Goal: Transaction & Acquisition: Purchase product/service

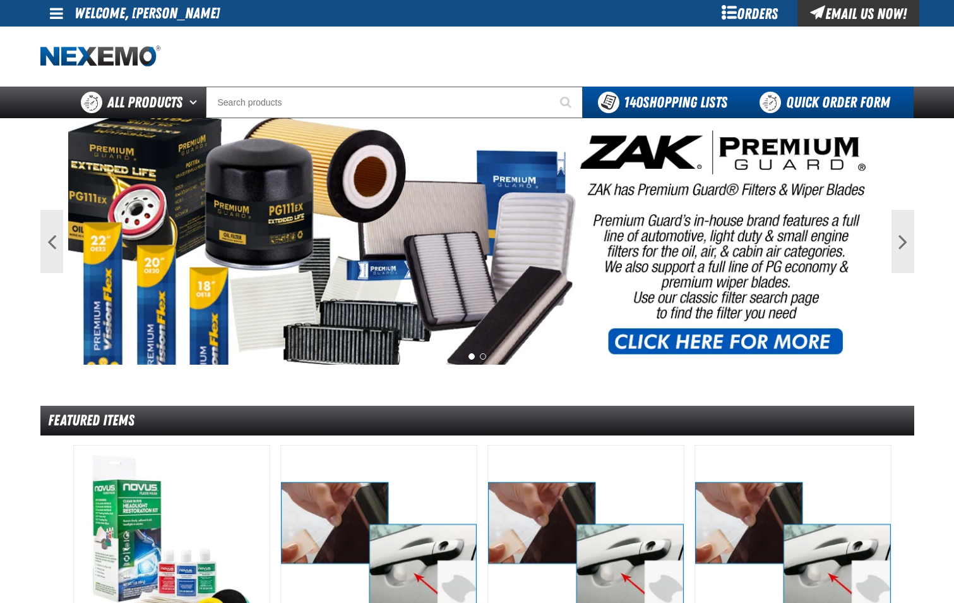
click at [858, 104] on link "Quick Order Form" at bounding box center [828, 103] width 171 height 32
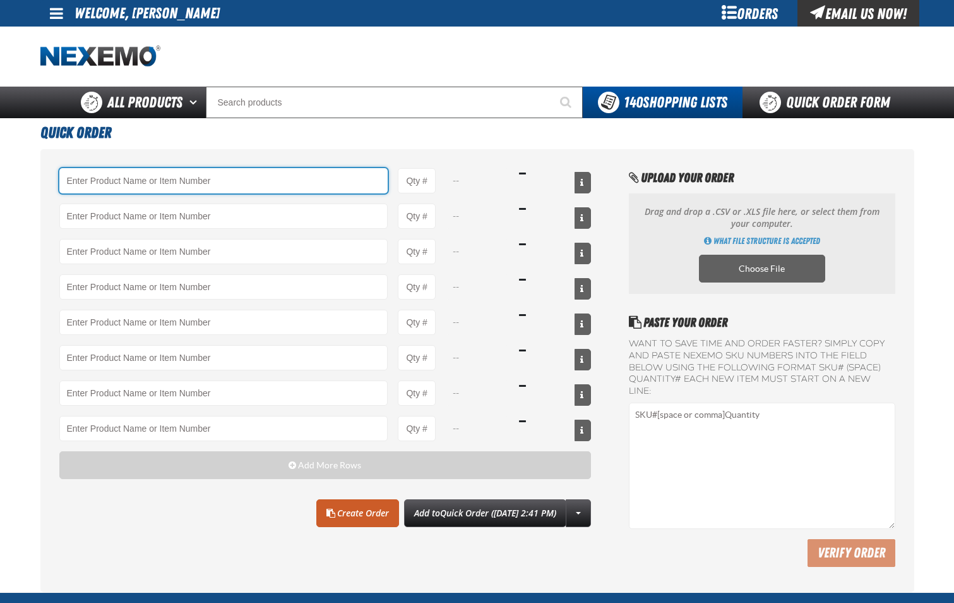
click at [183, 179] on input "Product" at bounding box center [223, 180] width 329 height 25
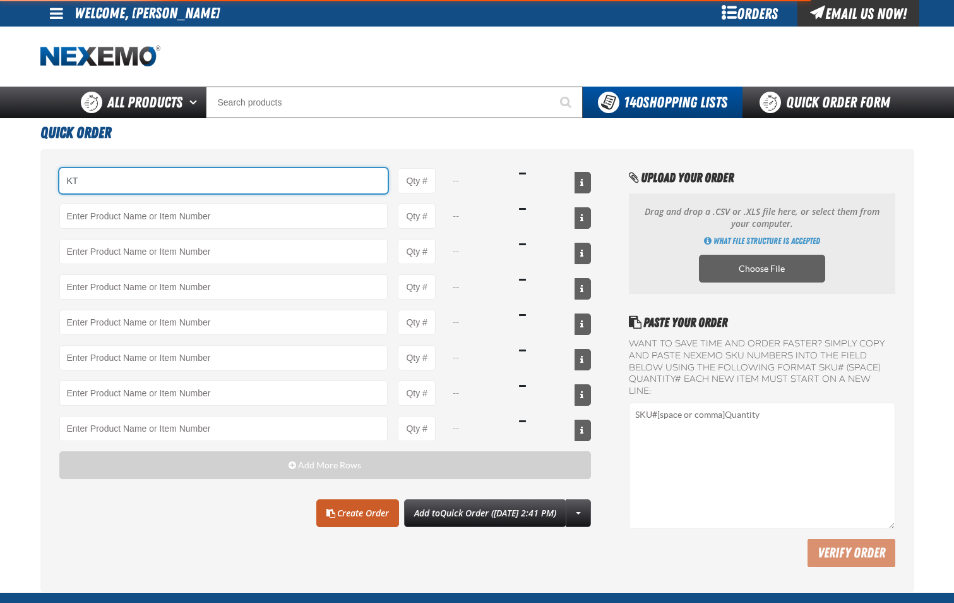
type input "K"
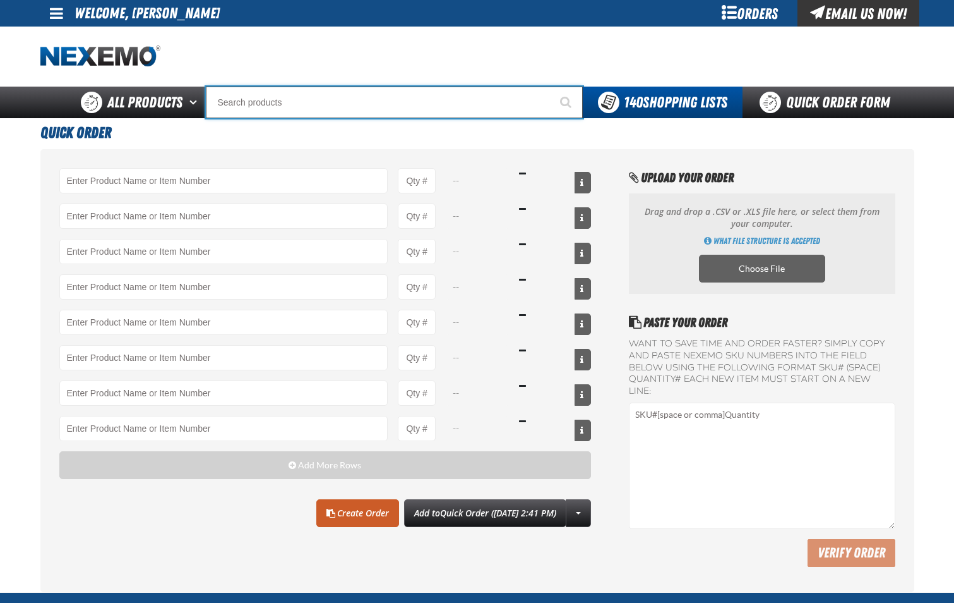
click at [288, 111] on input "Search" at bounding box center [394, 103] width 377 height 32
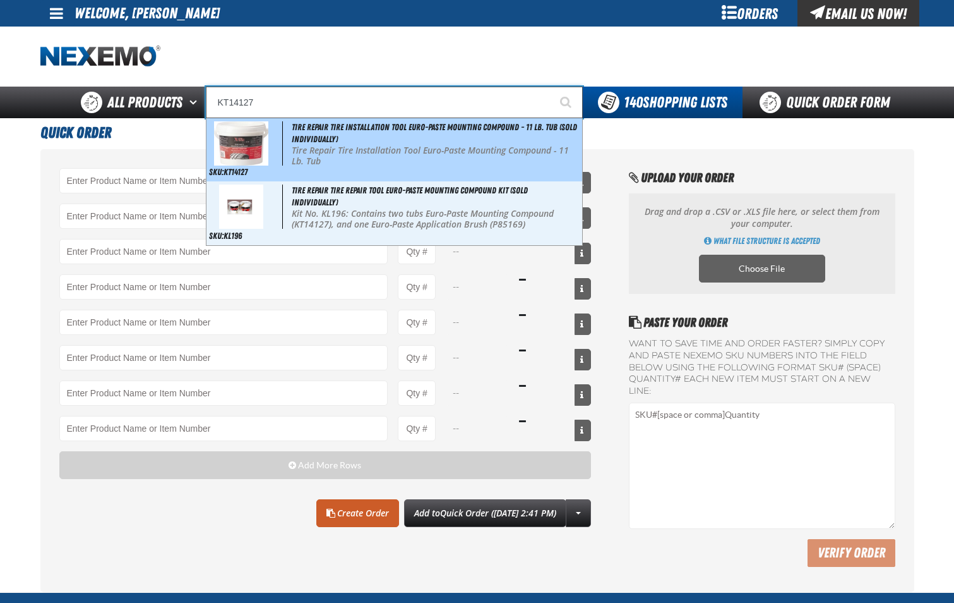
click at [366, 141] on div "Tire Repair Tire Installation Tool Euro-Paste Mounting Compound - 11 Lb. Tub (S…" at bounding box center [395, 149] width 376 height 63
type input "Tire Repair Tire Installation Tool Euro-Paste Mounting Compound - 11 Lb. Tub (S…"
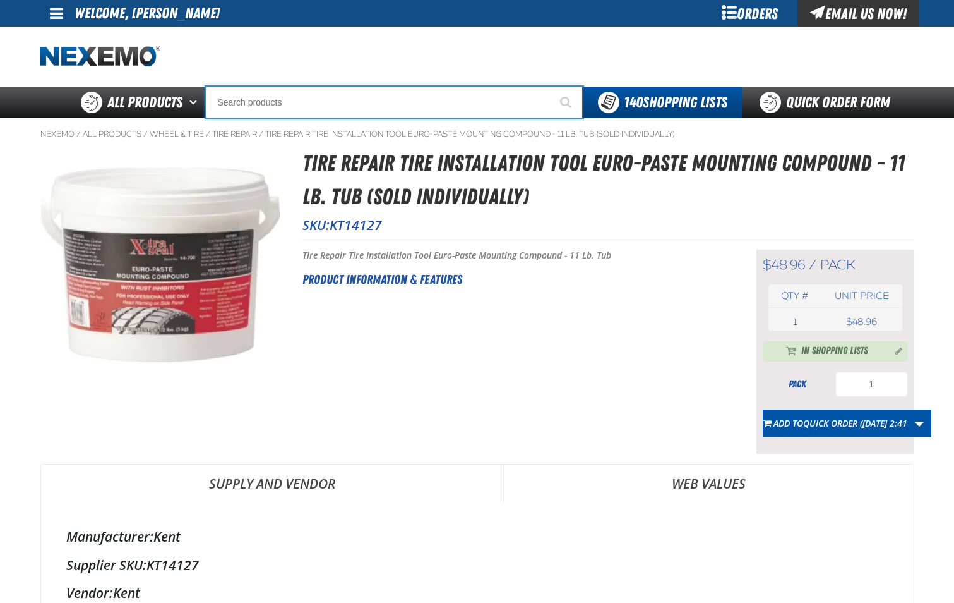
click at [313, 110] on input "Search" at bounding box center [394, 103] width 377 height 32
type input "P"
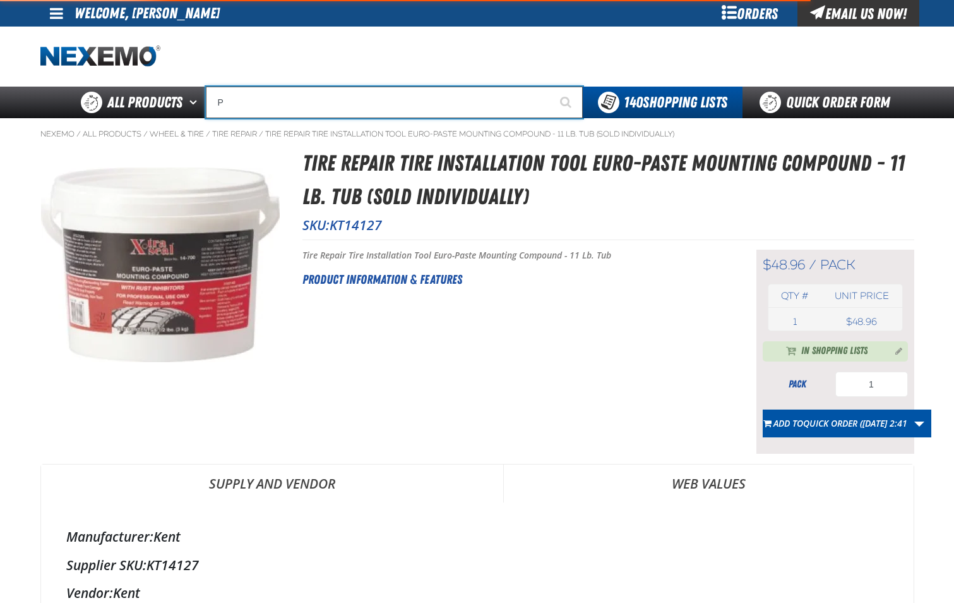
type input "Perfect P Series 0.25-ounce Lead Wheel Weight"
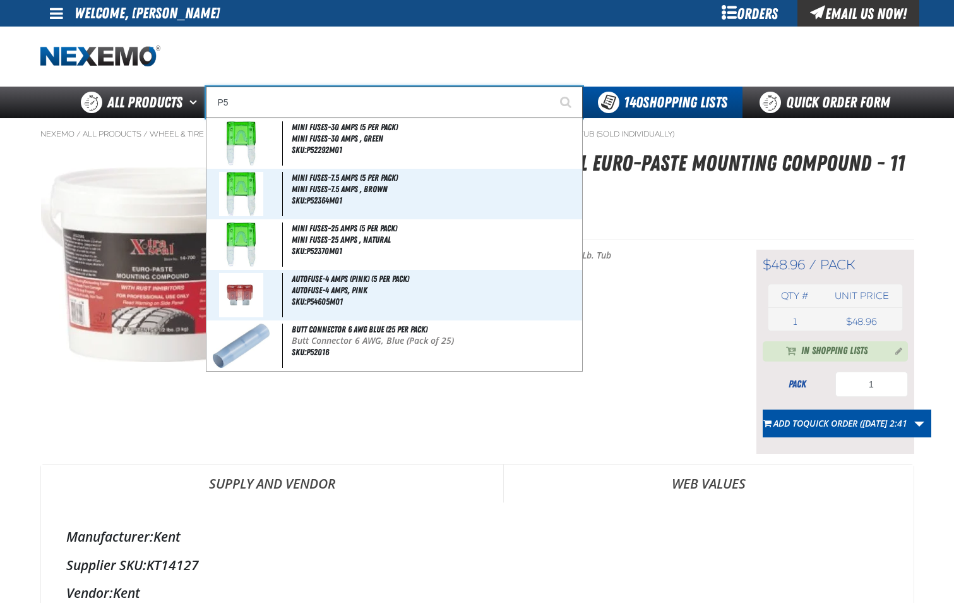
type input "P"
type input "Perfect P Series 0.25-ounce Lead Wheel Weight"
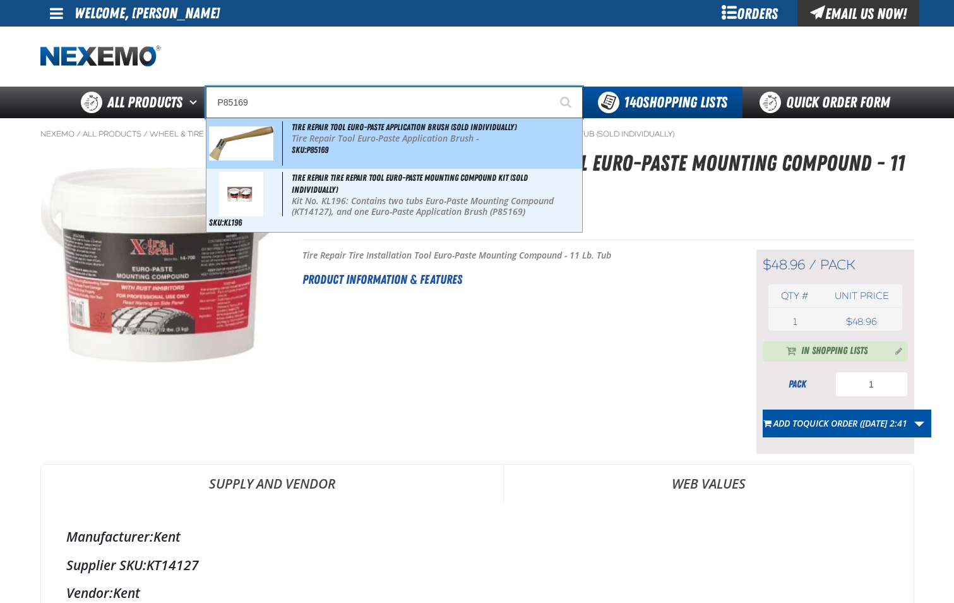
click at [336, 135] on p "Tire Repair Tool Euro-Paste Application Brush -" at bounding box center [436, 138] width 288 height 11
type input "Tire Repair Tool Euro-Paste Application Brush (Sold Individually)"
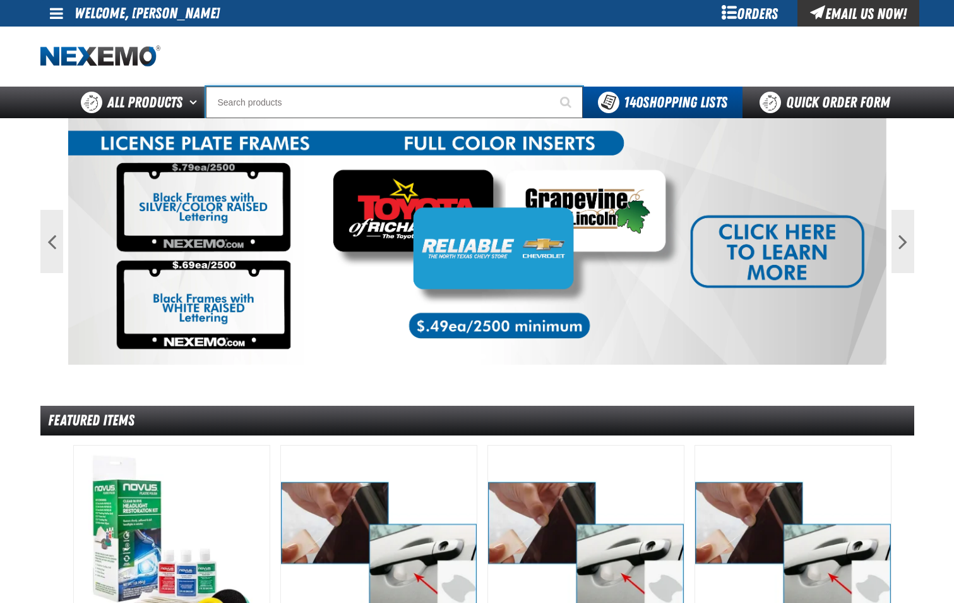
click at [304, 113] on input "Search" at bounding box center [394, 103] width 377 height 32
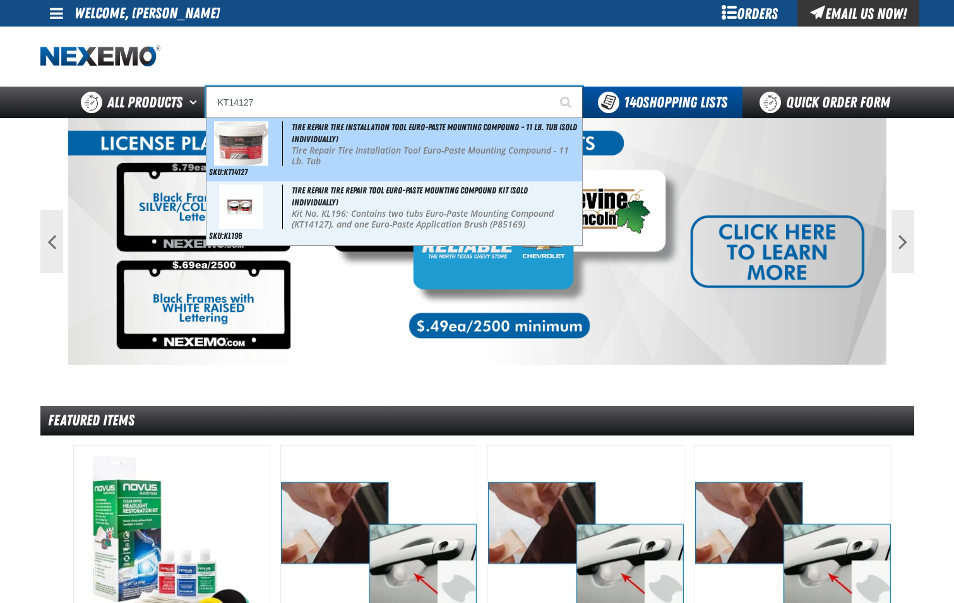
click at [318, 133] on div "Tire Repair Tire Installation Tool Euro-Paste Mounting Compound - 11 Lb. Tub (S…" at bounding box center [395, 149] width 376 height 63
type input "Tire Repair Tire Installation Tool Euro-Paste Mounting Compound - 11 Lb. Tub (S…"
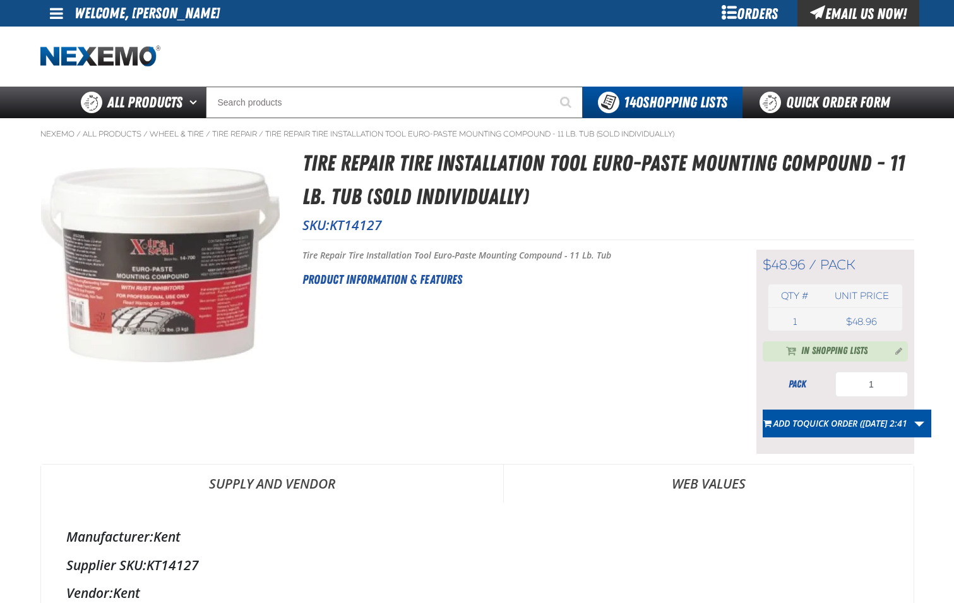
click at [568, 431] on div "Short Description: Tire Repair Tire Installation Tool Euro-Paste Mounting Compo…" at bounding box center [514, 352] width 423 height 204
drag, startPoint x: 563, startPoint y: 433, endPoint x: 543, endPoint y: 433, distance: 19.6
click at [562, 433] on div "Short Description: Tire Repair Tire Installation Tool Euro-Paste Mounting Compo…" at bounding box center [514, 352] width 423 height 204
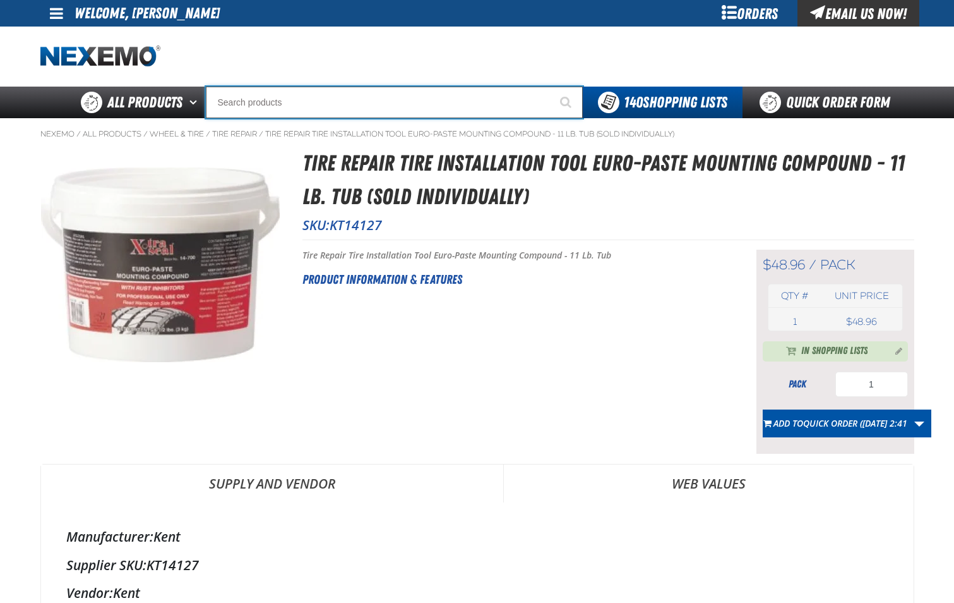
click at [413, 99] on input "Search" at bounding box center [394, 103] width 377 height 32
type input "P"
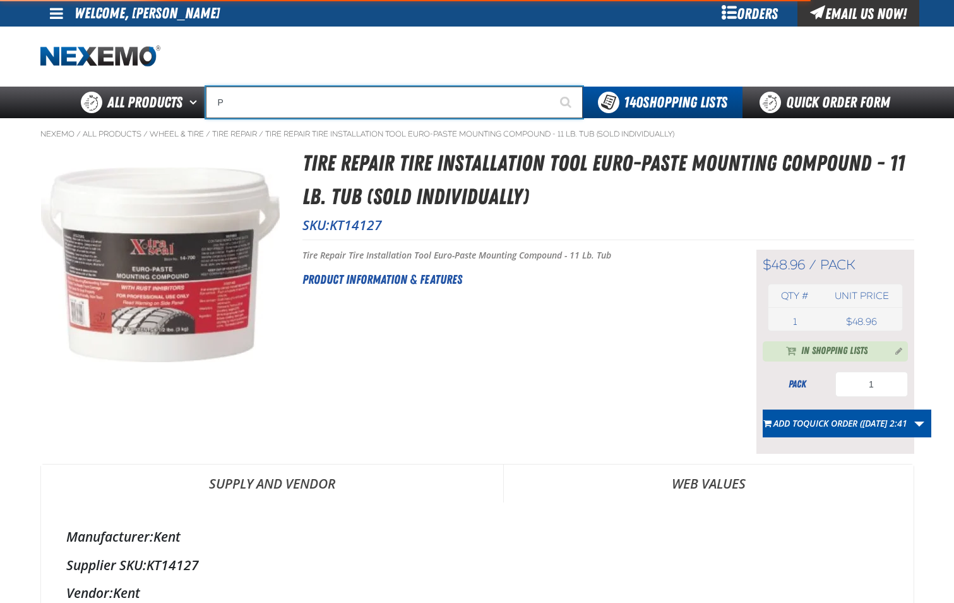
type input "Perfect P Series 0.25-ounce Lead Wheel Weight"
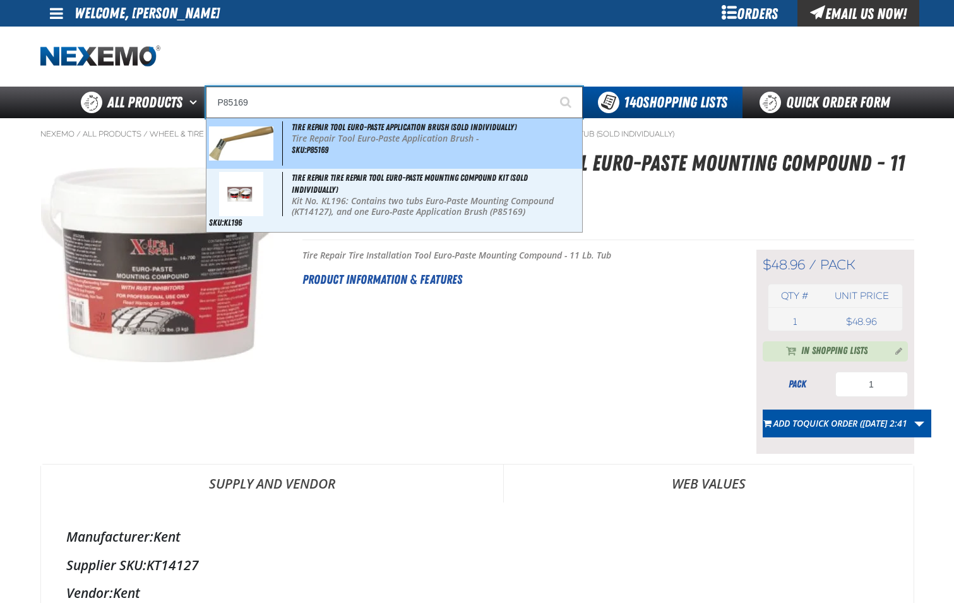
click at [390, 130] on span "Tire Repair Tool Euro-Paste Application Brush (Sold Individually)" at bounding box center [404, 127] width 225 height 10
type input "Tire Repair Tool Euro-Paste Application Brush (Sold Individually)"
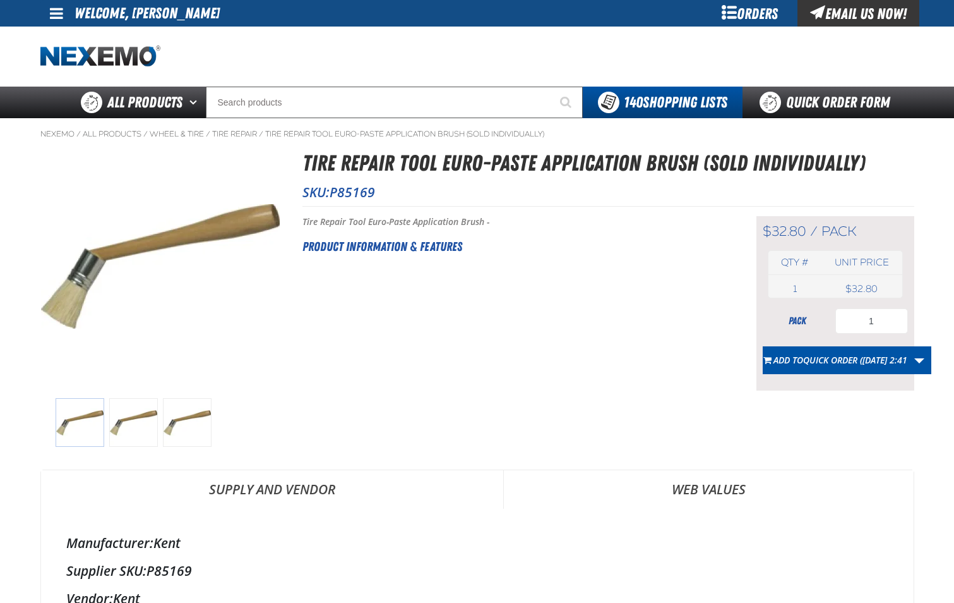
click at [316, 373] on div "Short Description: Tire Repair Tool Euro-Paste Application Brush - Product Info…" at bounding box center [514, 303] width 423 height 174
